Goal: Navigation & Orientation: Find specific page/section

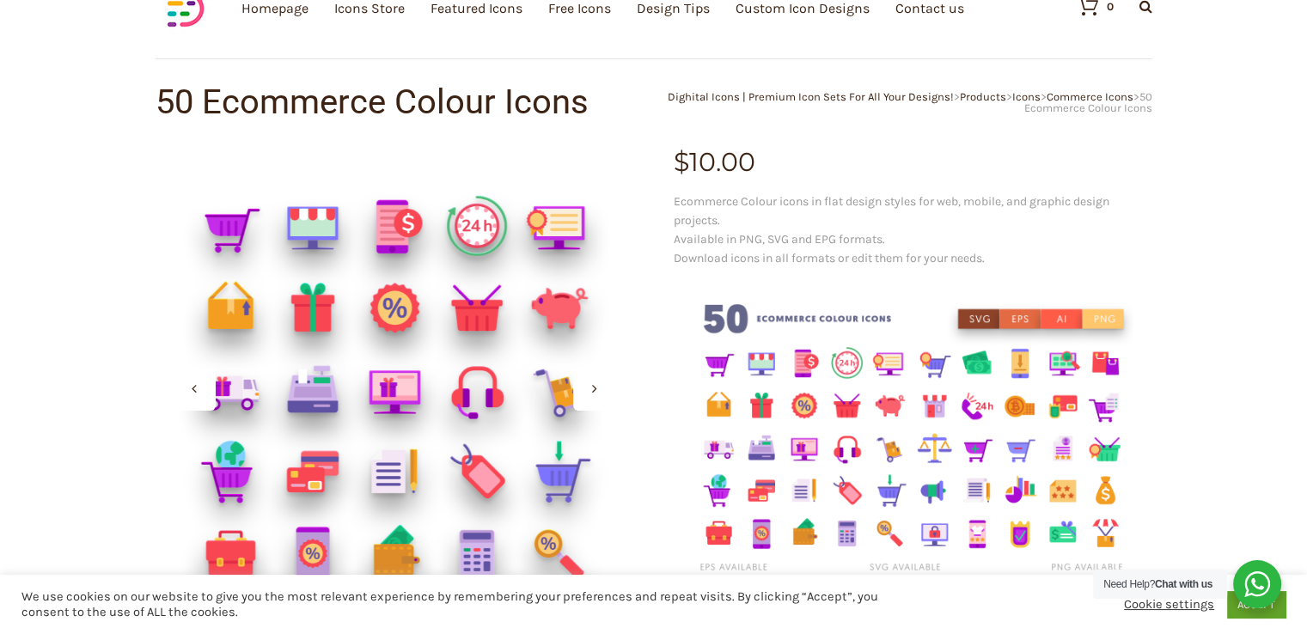
scroll to position [172, 0]
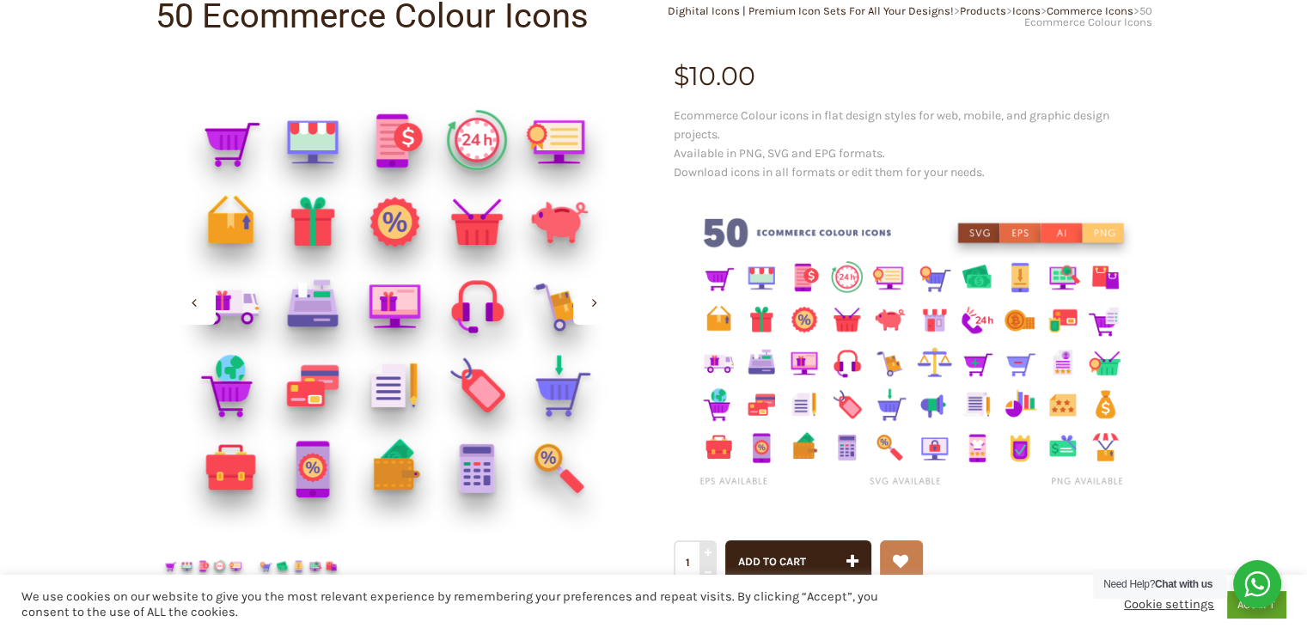
click at [717, 283] on img at bounding box center [913, 353] width 479 height 319
click at [236, 161] on div at bounding box center [394, 303] width 479 height 479
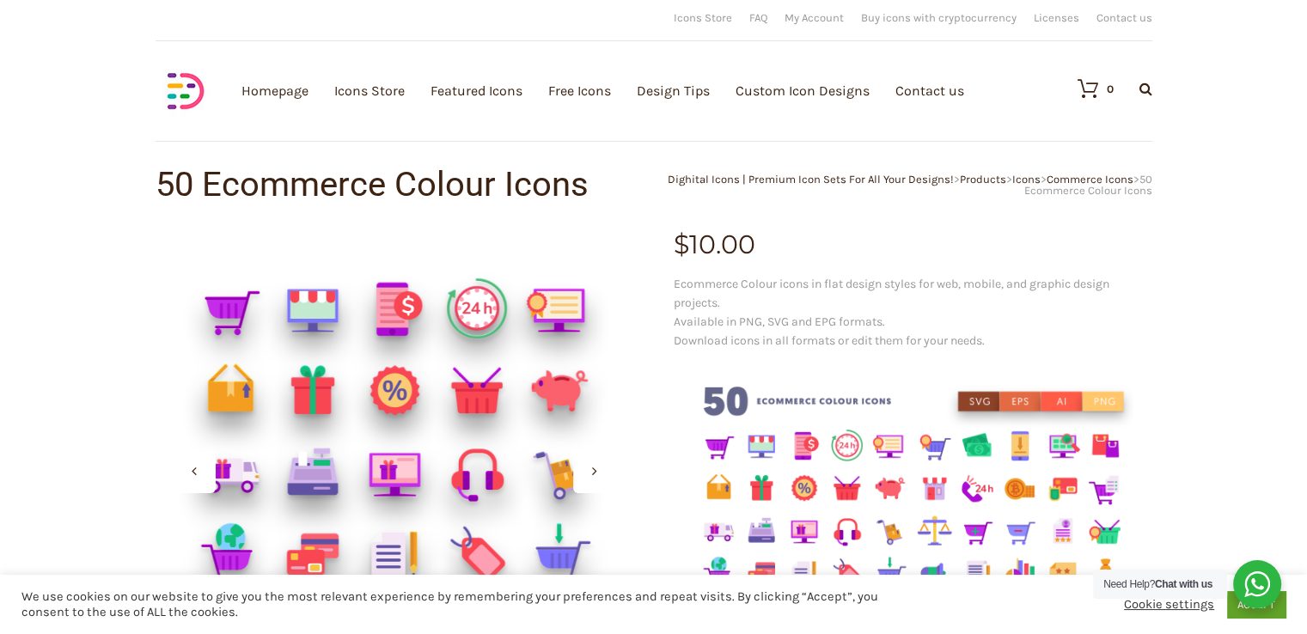
scroll to position [0, 0]
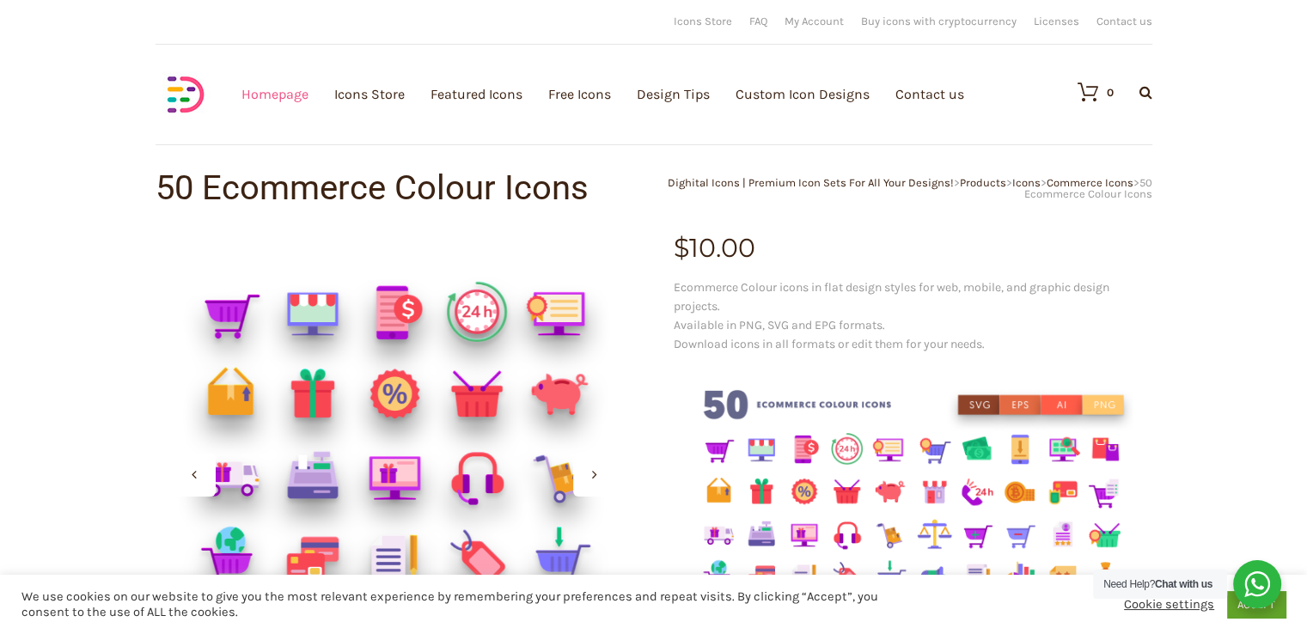
click at [278, 101] on link "Homepage" at bounding box center [274, 94] width 67 height 188
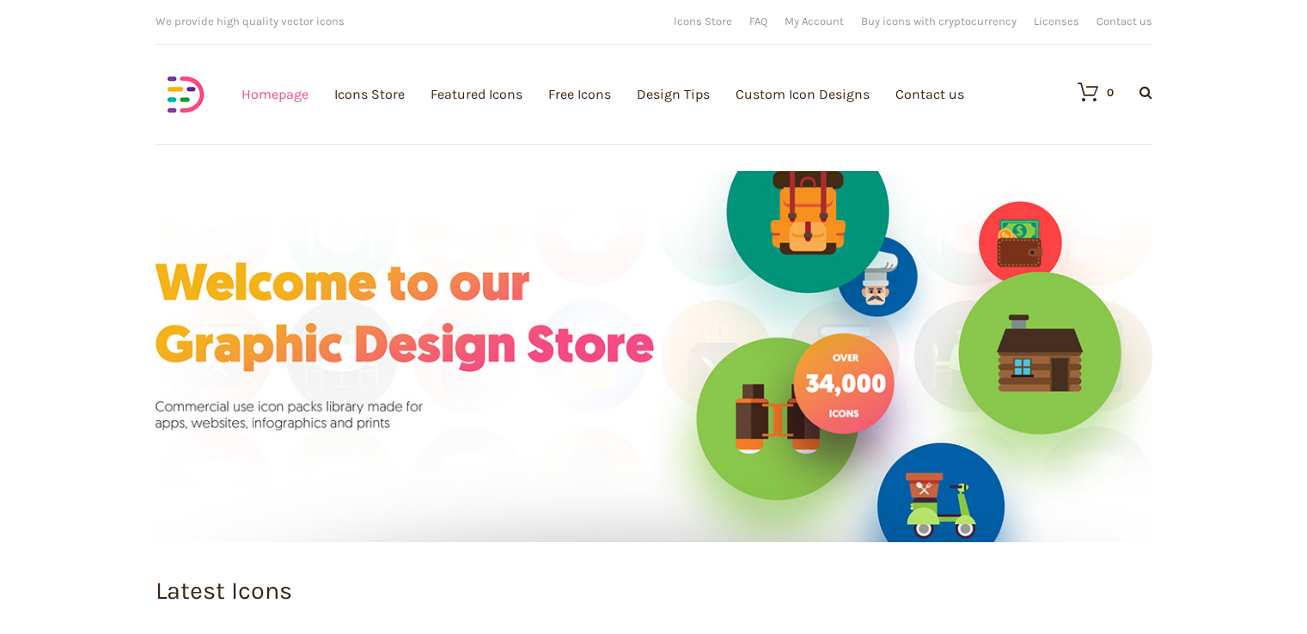
click at [273, 95] on link "Homepage" at bounding box center [274, 94] width 67 height 188
click at [1141, 90] on icon at bounding box center [1145, 92] width 13 height 14
click at [1145, 91] on icon at bounding box center [1145, 92] width 13 height 14
click at [1046, 143] on input "text" at bounding box center [1052, 143] width 206 height 43
click at [1141, 92] on icon at bounding box center [1145, 92] width 13 height 14
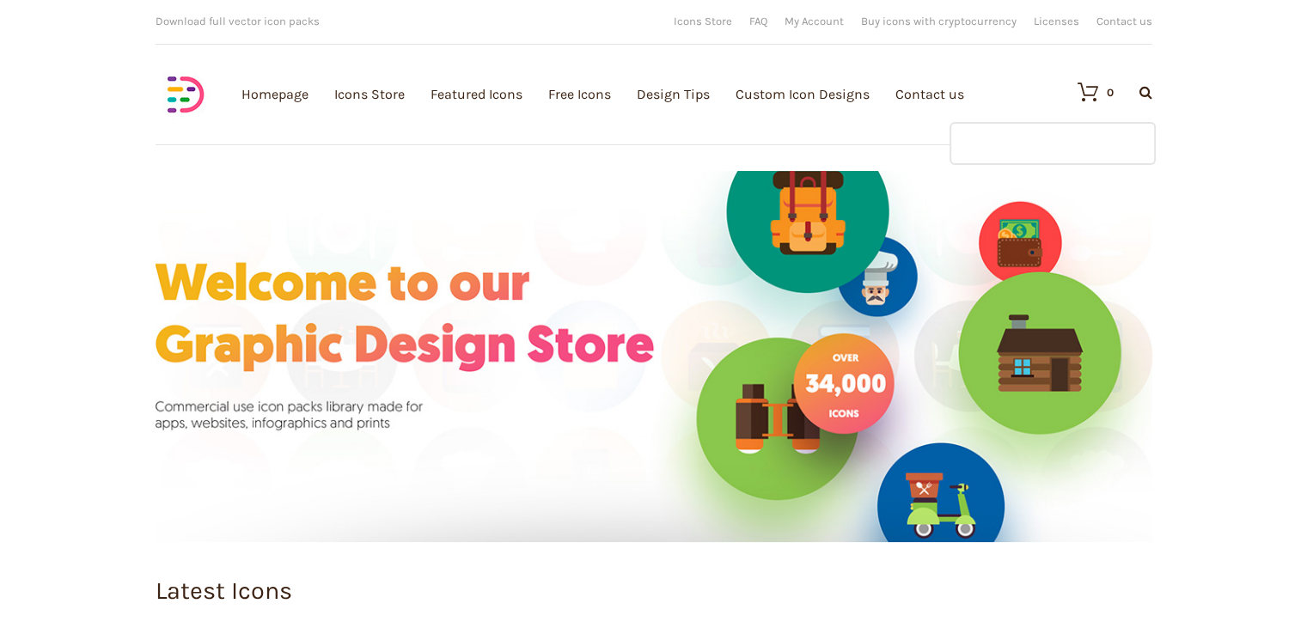
click at [1016, 142] on input "text" at bounding box center [1052, 143] width 206 height 43
type input "Home"
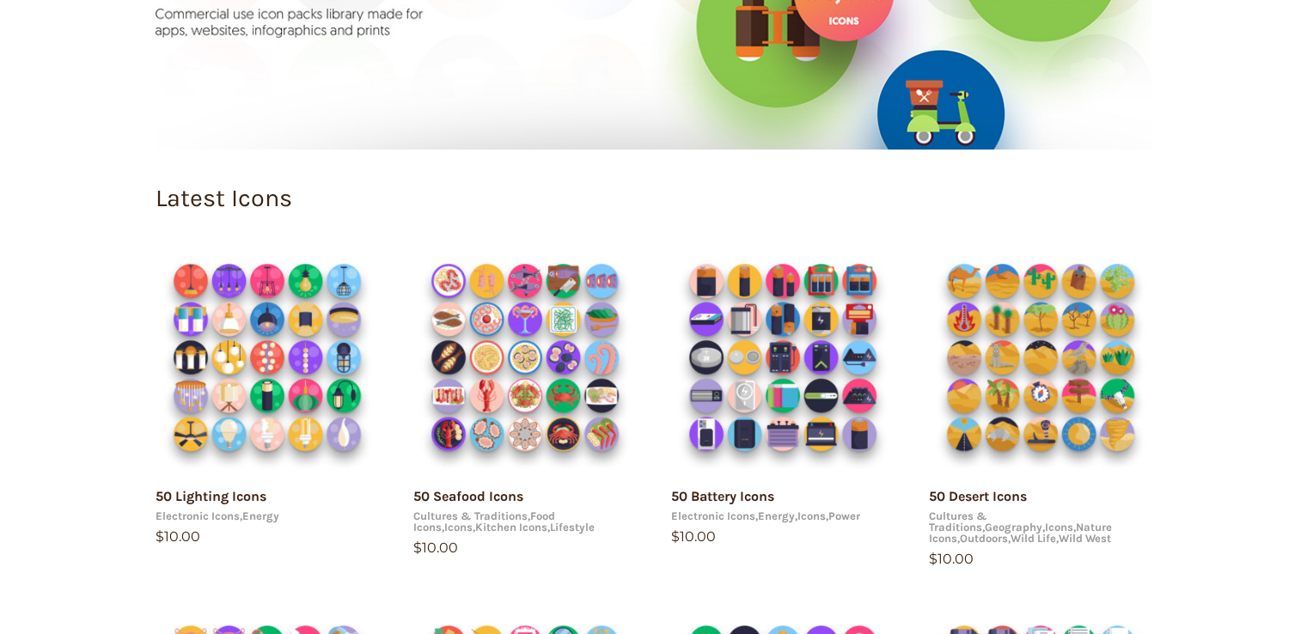
scroll to position [515, 0]
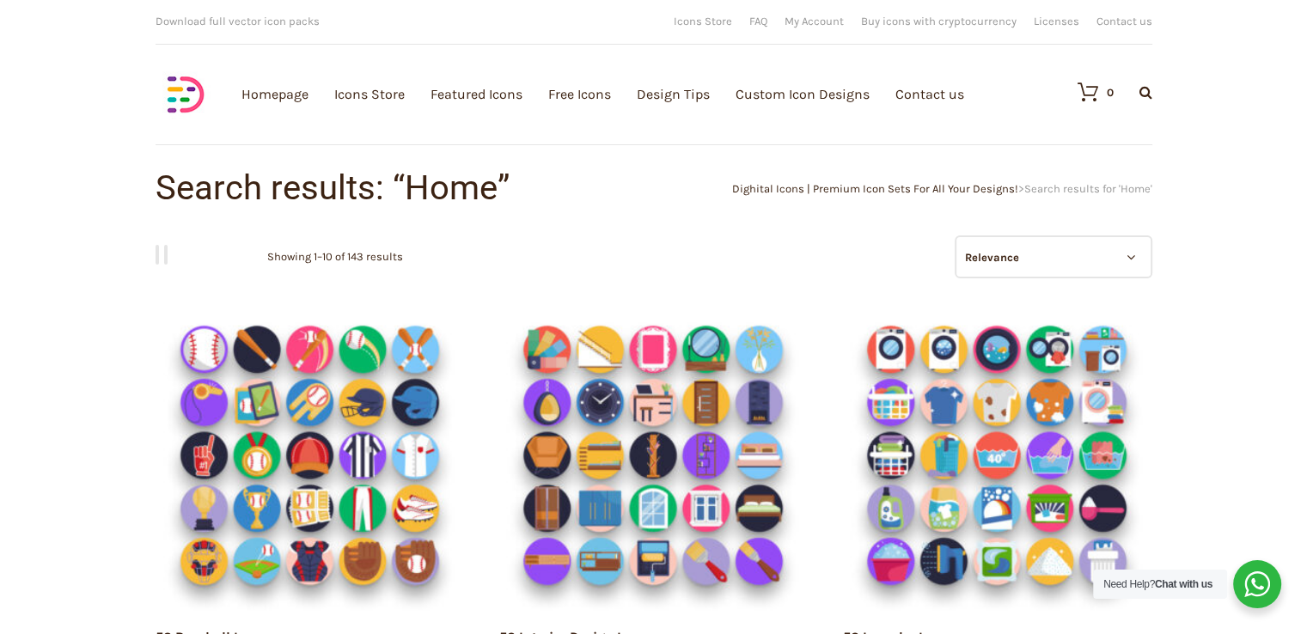
click at [1123, 261] on select "Relevance Sort by popularity Sort by average rating Sort by latest Sort by pric…" at bounding box center [1054, 256] width 198 height 43
click at [1003, 264] on select "Relevance Sort by popularity Sort by average rating Sort by latest Sort by pric…" at bounding box center [1054, 256] width 198 height 43
click at [999, 259] on select "Relevance Sort by popularity Sort by average rating Sort by latest Sort by pric…" at bounding box center [1054, 256] width 198 height 43
click at [1028, 257] on select "Relevance Sort by popularity Sort by average rating Sort by latest Sort by pric…" at bounding box center [1054, 256] width 198 height 43
click at [1017, 259] on select "Relevance Sort by popularity Sort by average rating Sort by latest Sort by pric…" at bounding box center [1054, 256] width 198 height 43
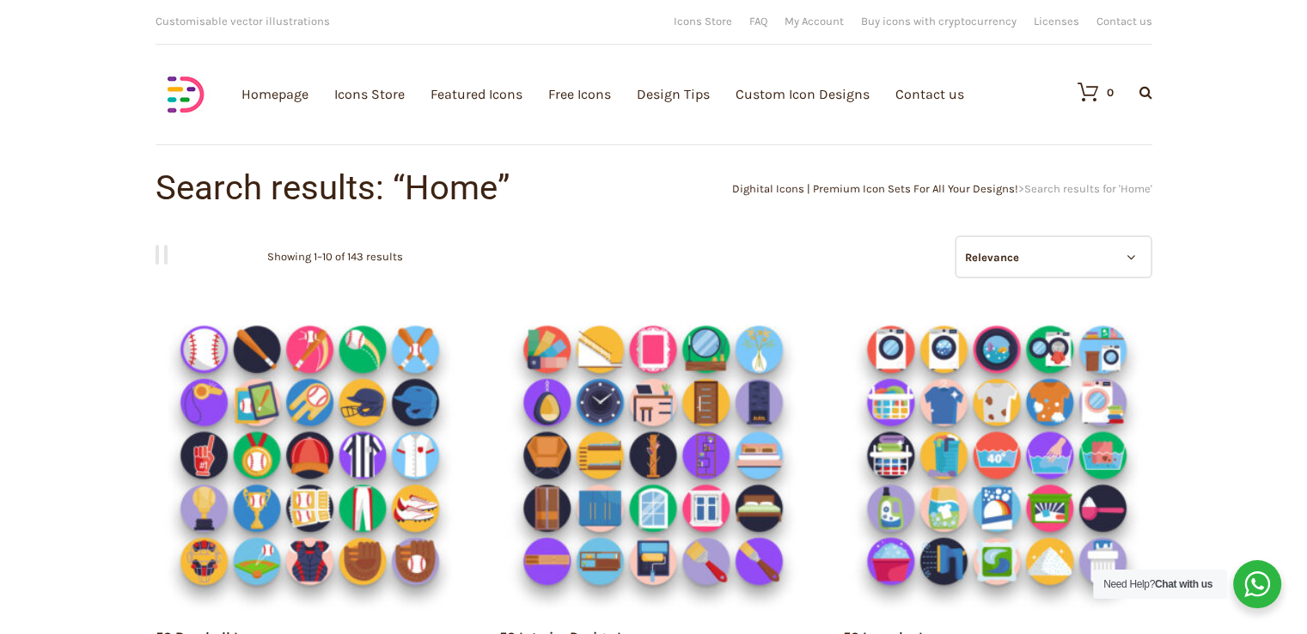
click at [1017, 259] on select "Relevance Sort by popularity Sort by average rating Sort by latest Sort by pric…" at bounding box center [1054, 256] width 198 height 43
click at [1007, 259] on select "Relevance Sort by popularity Sort by average rating Sort by latest Sort by pric…" at bounding box center [1054, 256] width 198 height 43
click at [1006, 260] on select "Relevance Sort by popularity Sort by average rating Sort by latest Sort by pric…" at bounding box center [1054, 256] width 198 height 43
click at [991, 268] on select "Relevance Sort by popularity Sort by average rating Sort by latest Sort by pric…" at bounding box center [1054, 256] width 198 height 43
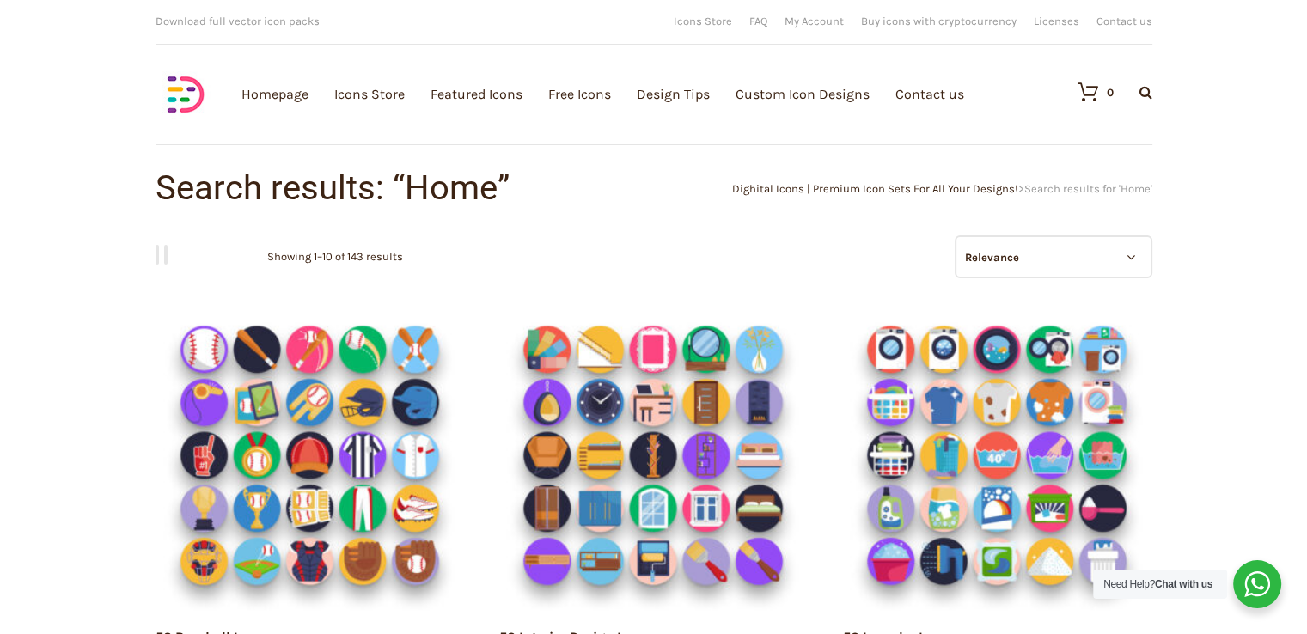
click at [988, 265] on select "Relevance Sort by popularity Sort by average rating Sort by latest Sort by pric…" at bounding box center [1054, 256] width 198 height 43
click at [1139, 94] on icon at bounding box center [1145, 92] width 13 height 14
click at [1038, 140] on input "text" at bounding box center [1052, 143] width 206 height 43
type input "Home"
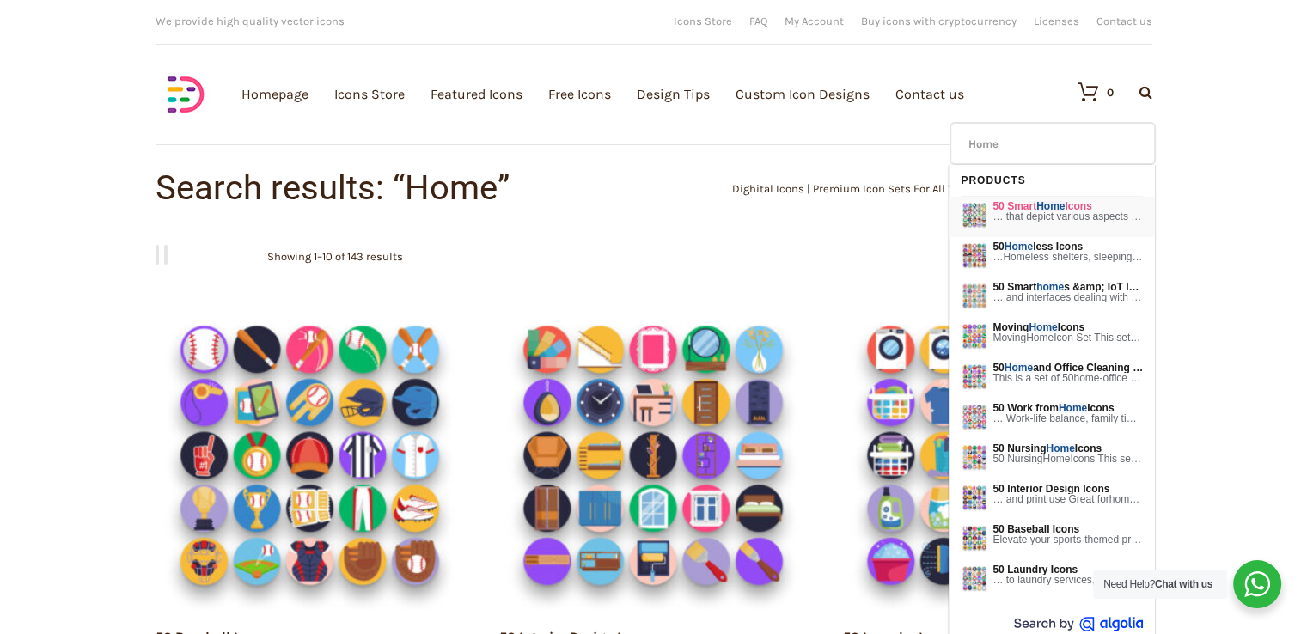
click at [1058, 211] on span "… that depict various aspects of home automation and smart home …" at bounding box center [1067, 216] width 150 height 10
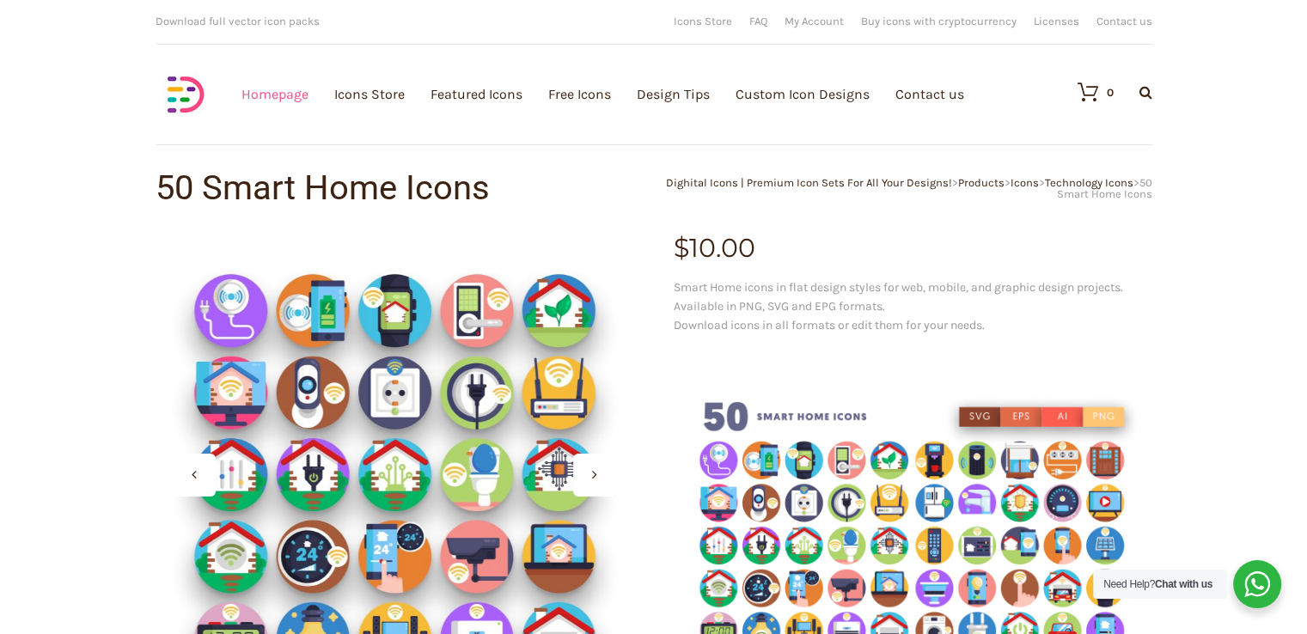
click at [255, 94] on link "Homepage" at bounding box center [274, 94] width 67 height 188
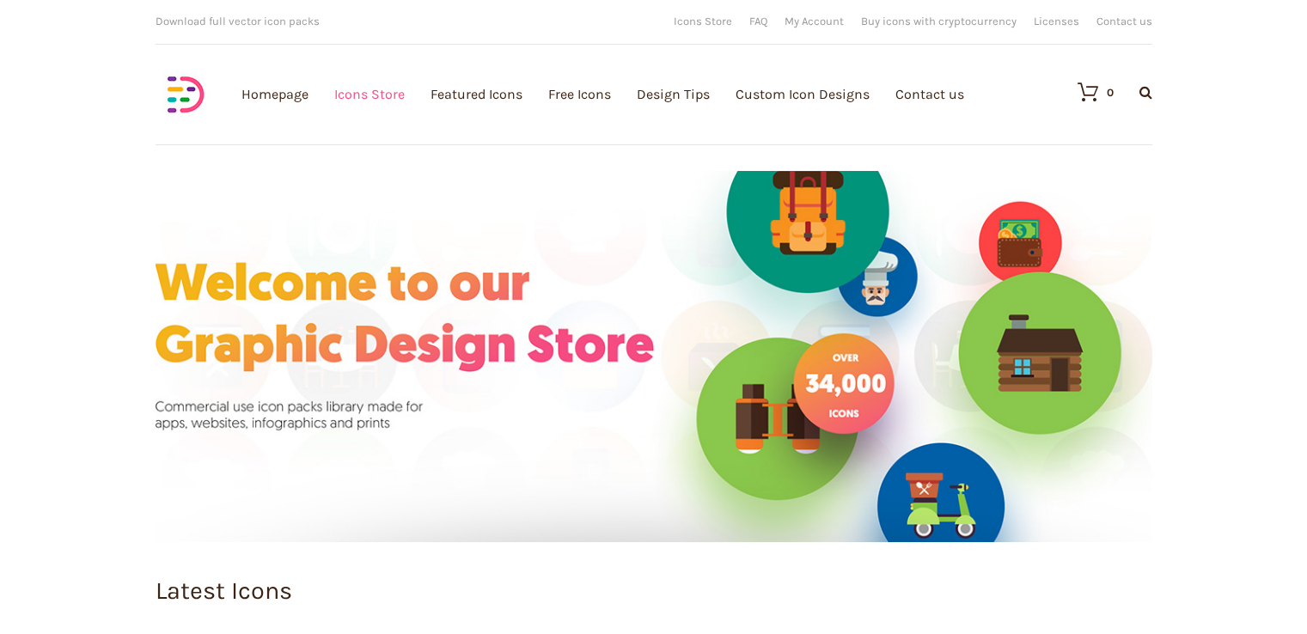
click at [347, 94] on link "Icons Store" at bounding box center [369, 94] width 70 height 188
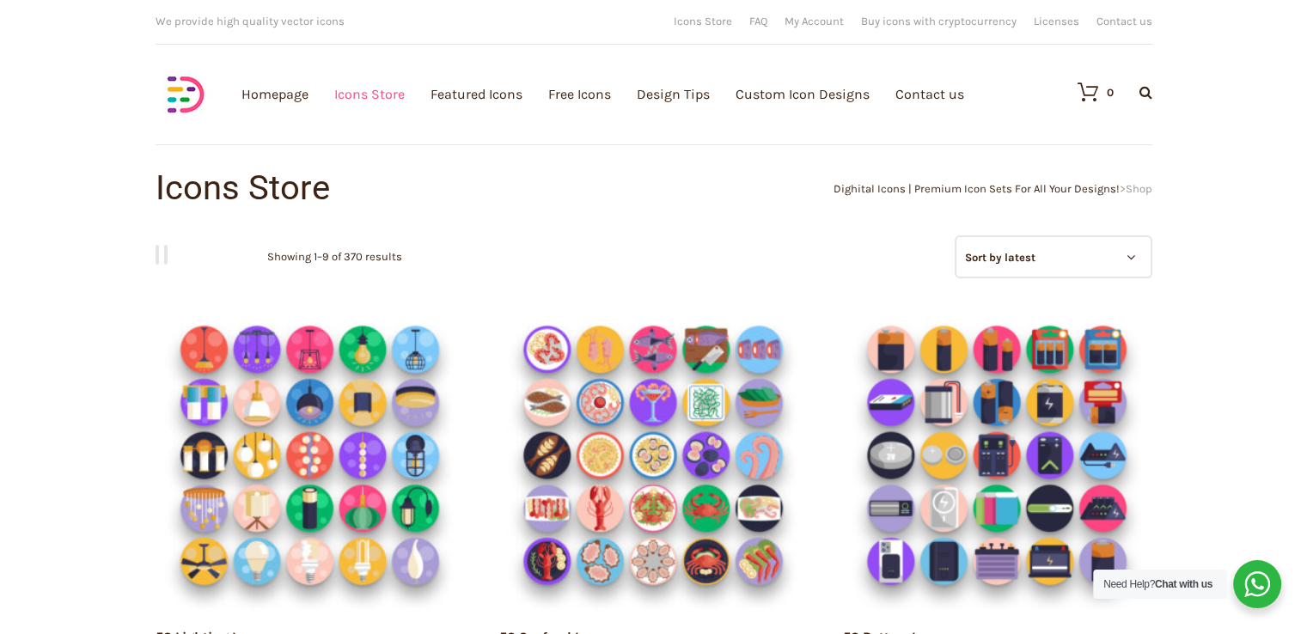
click at [359, 88] on link "Icons Store" at bounding box center [369, 94] width 70 height 188
click at [462, 90] on link "Featured Icons" at bounding box center [476, 94] width 92 height 188
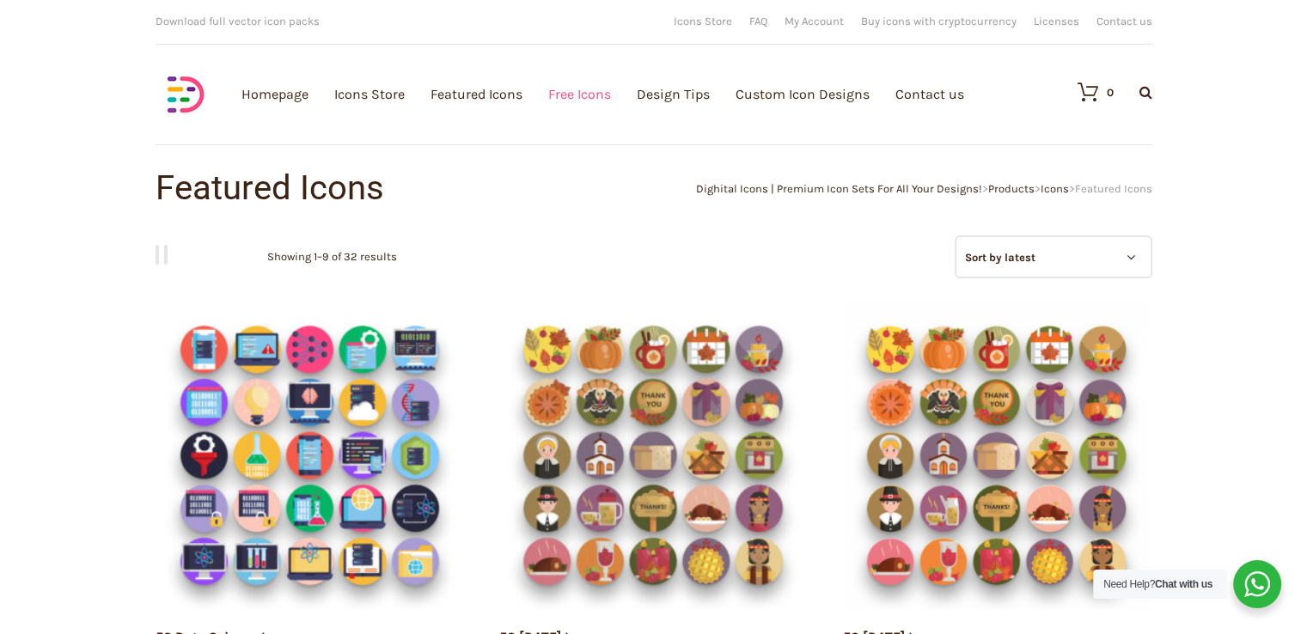
click at [561, 89] on link "Free Icons" at bounding box center [579, 94] width 63 height 188
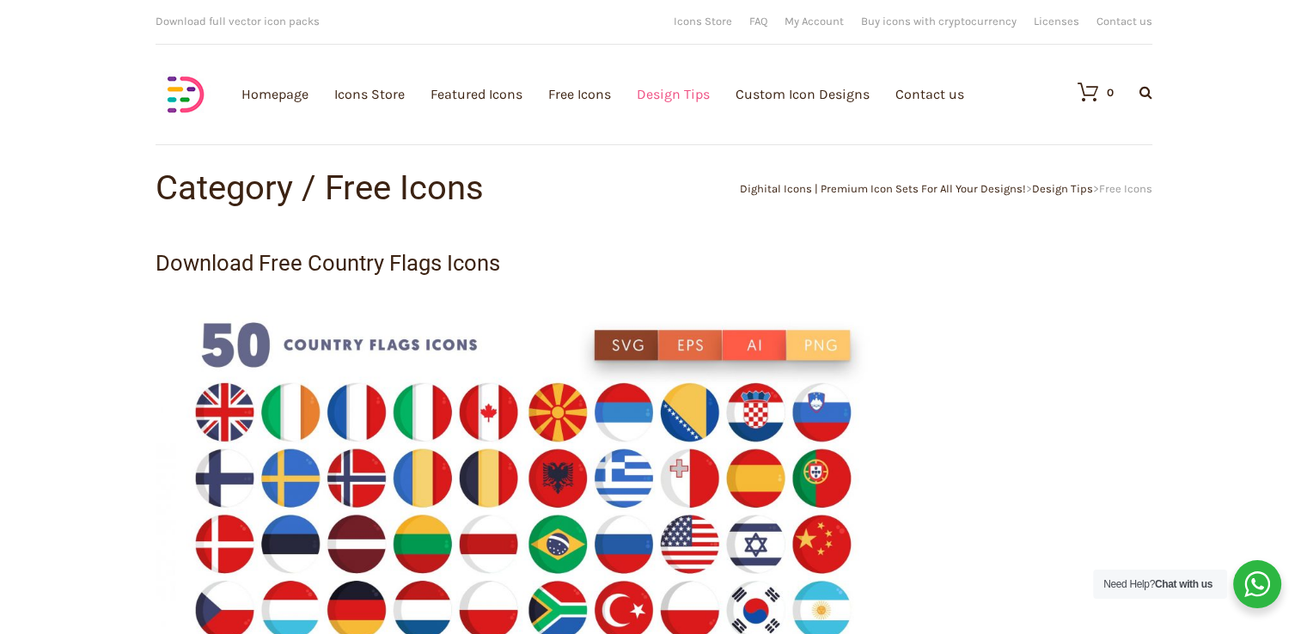
click at [680, 95] on link "Design Tips" at bounding box center [673, 94] width 73 height 188
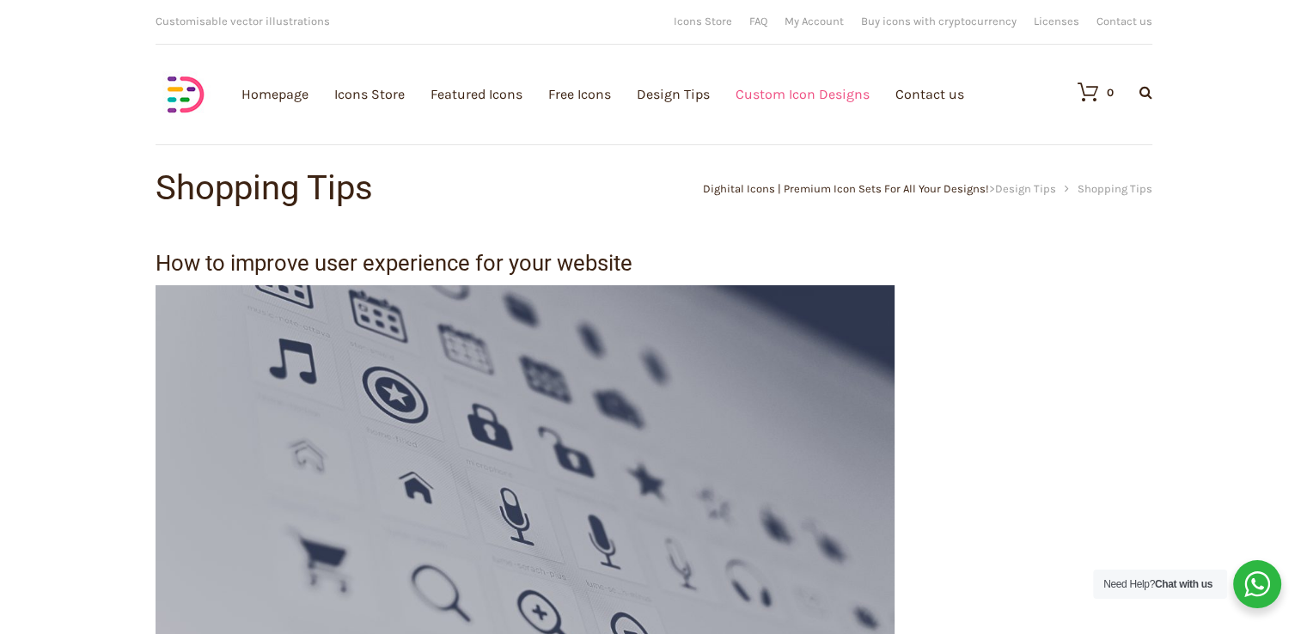
click at [763, 102] on link "Custom Icon Designs" at bounding box center [802, 94] width 134 height 188
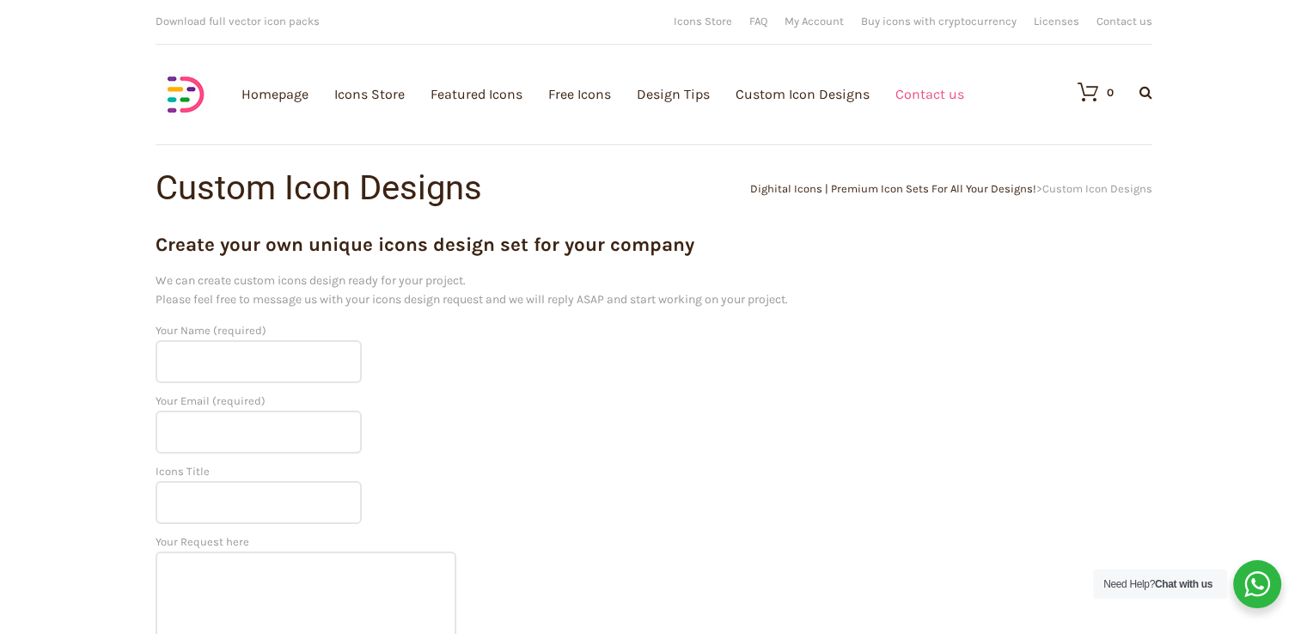
click at [942, 88] on link "Contact us" at bounding box center [929, 94] width 69 height 188
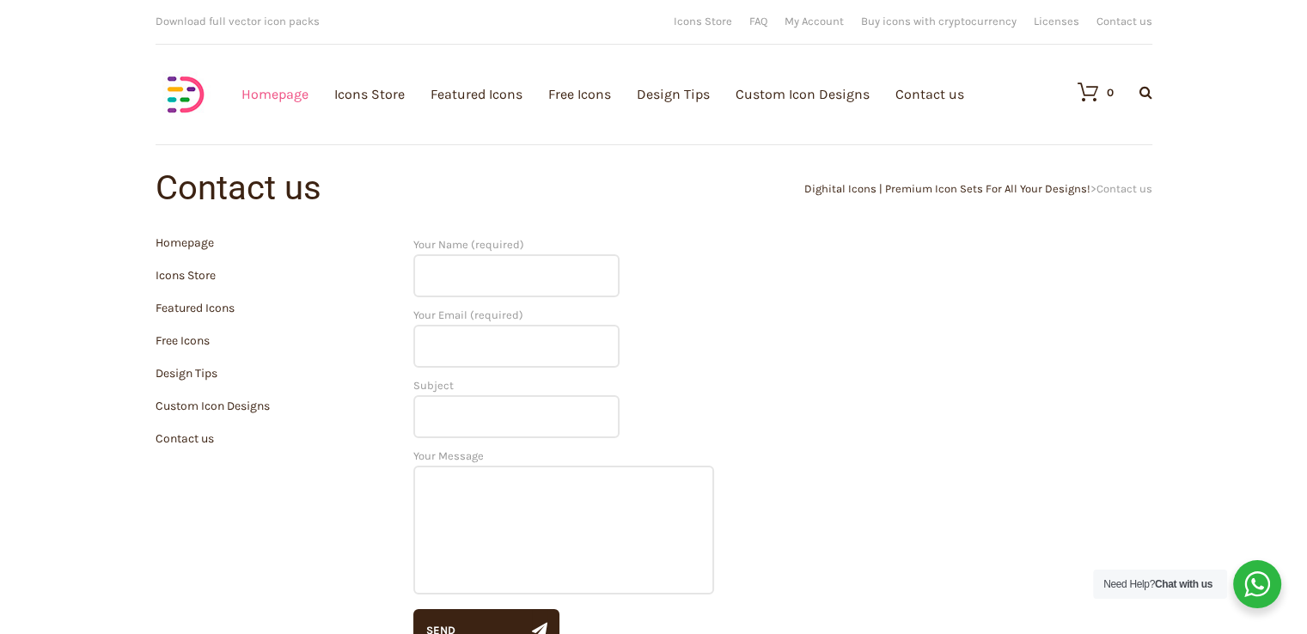
click at [255, 95] on link "Homepage" at bounding box center [274, 94] width 67 height 188
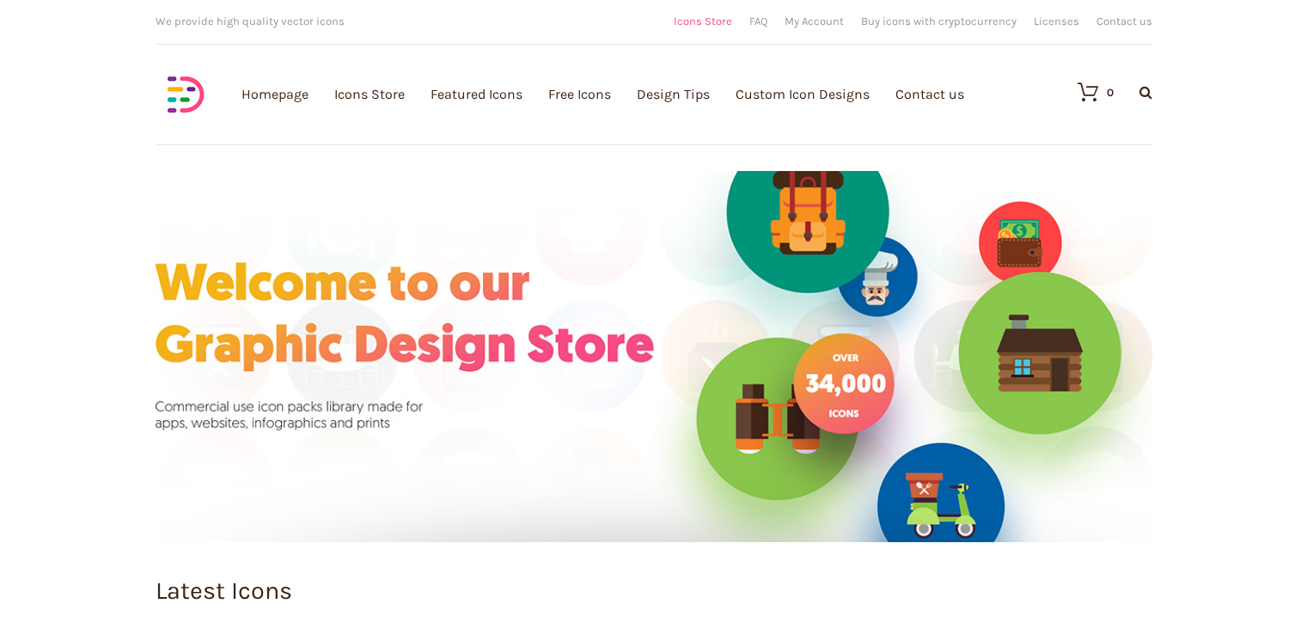
click at [711, 18] on link "Icons Store" at bounding box center [703, 20] width 58 height 11
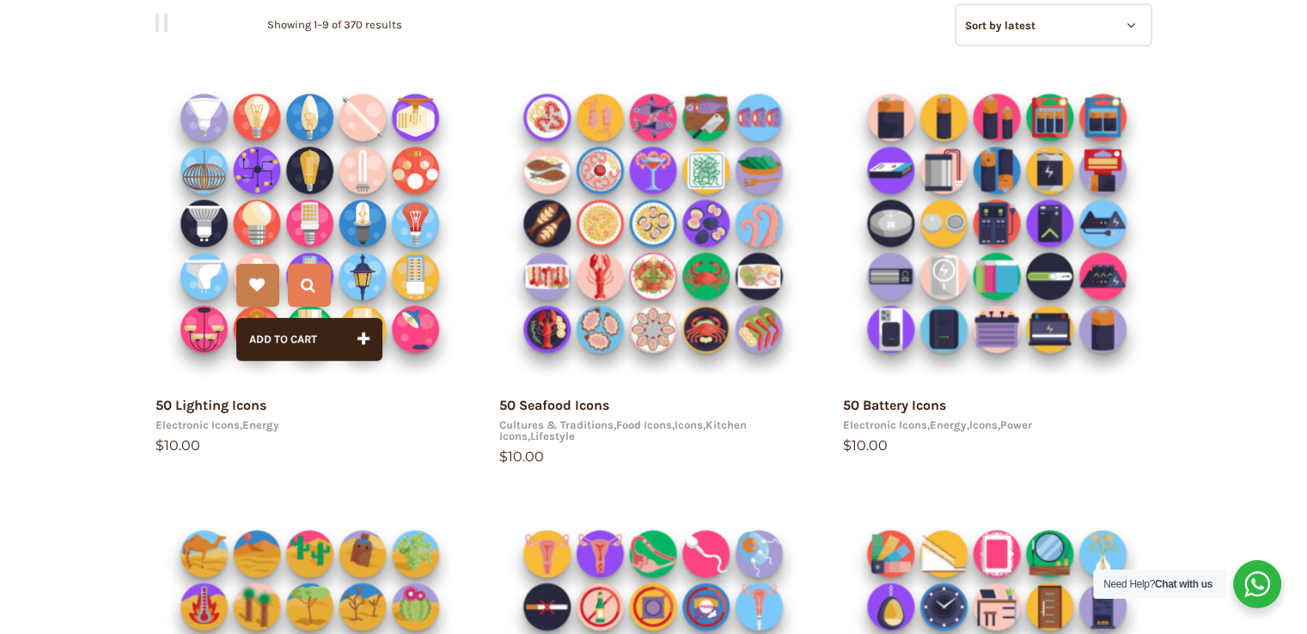
scroll to position [258, 0]
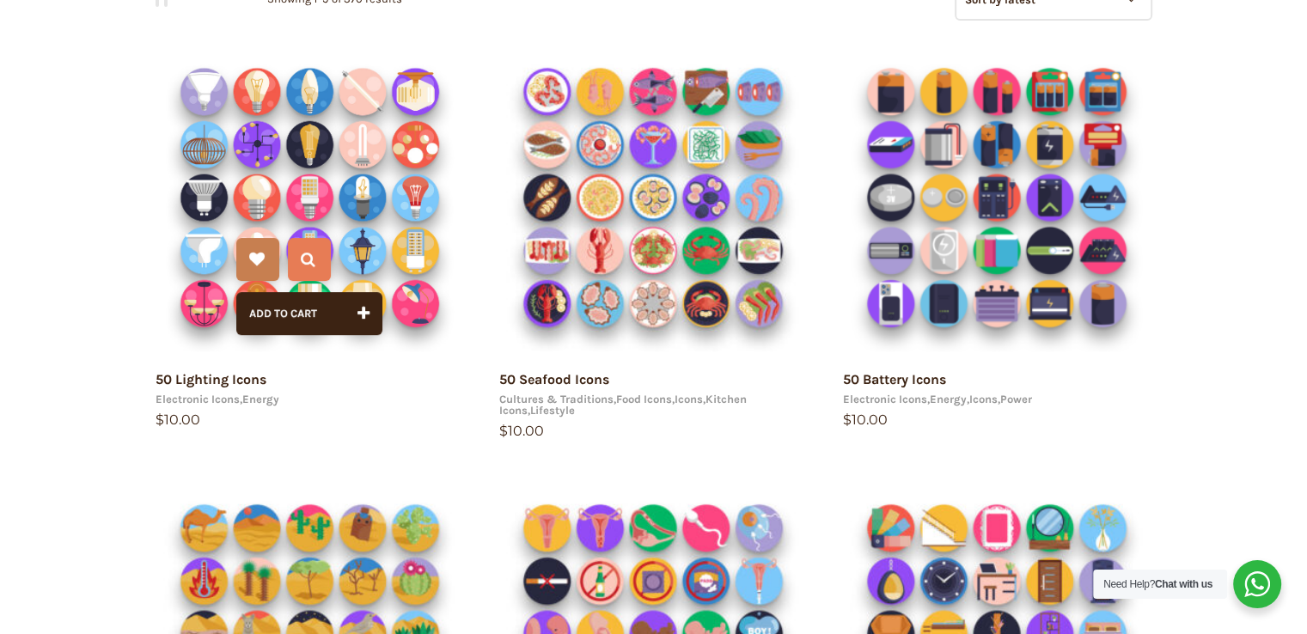
click at [391, 238] on img at bounding box center [310, 197] width 309 height 309
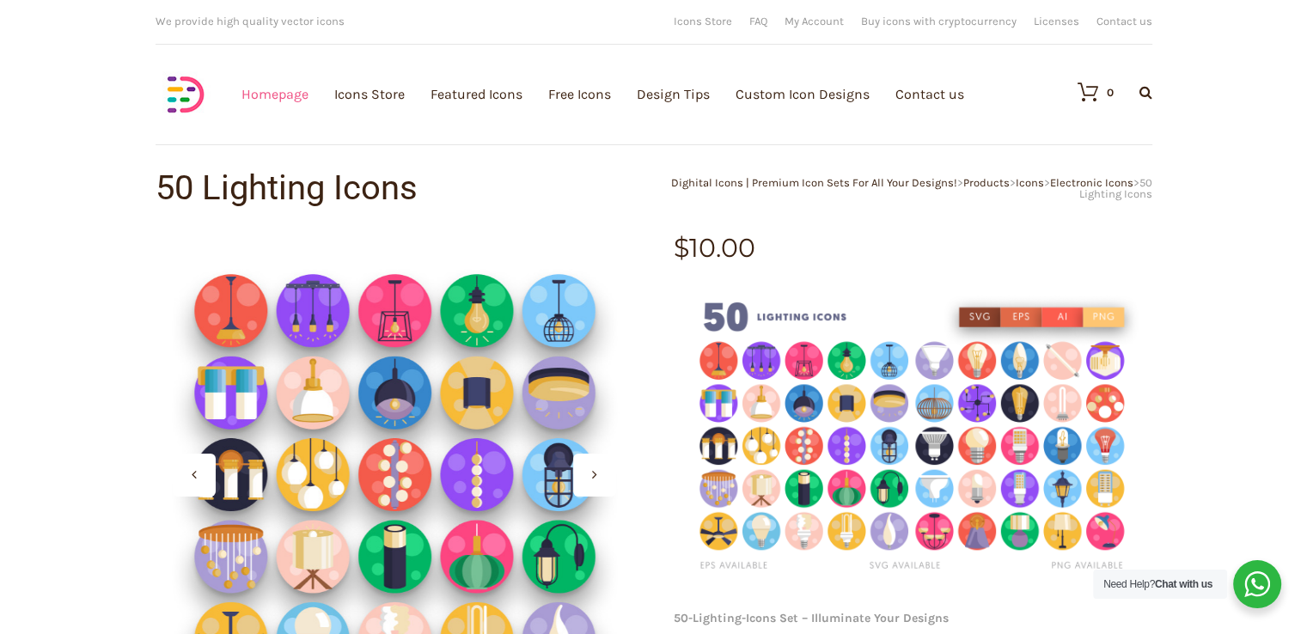
click at [282, 98] on link "Homepage" at bounding box center [274, 94] width 67 height 188
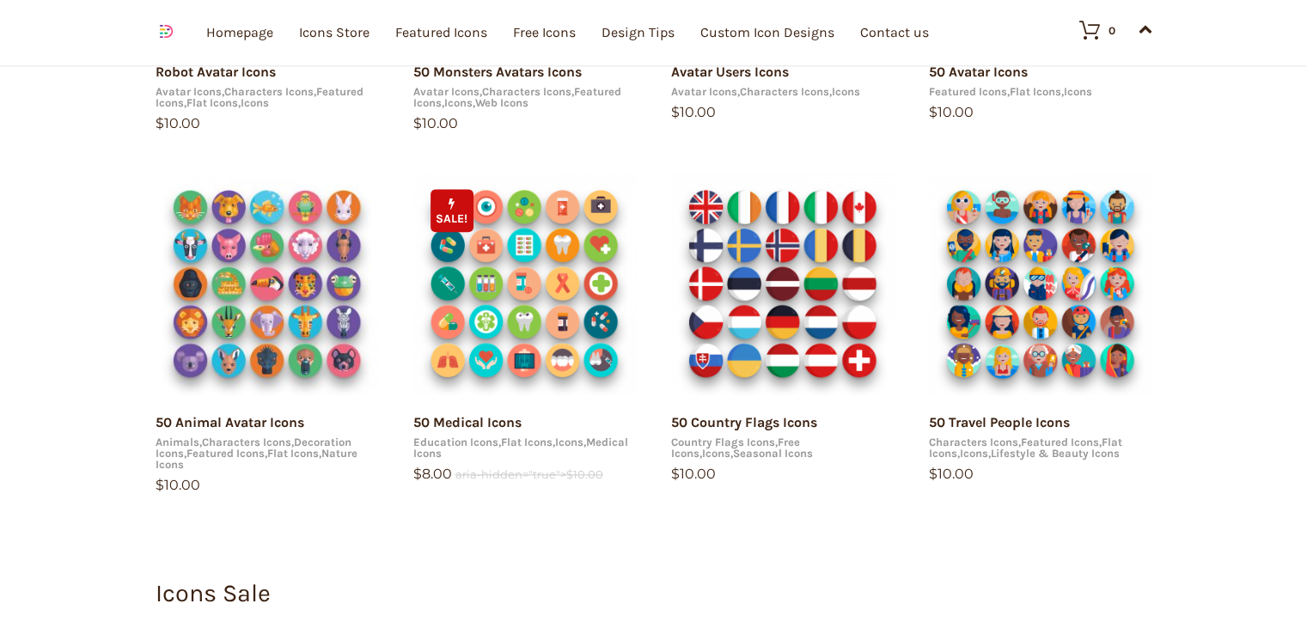
scroll to position [1976, 0]
